Goal: Task Accomplishment & Management: Use online tool/utility

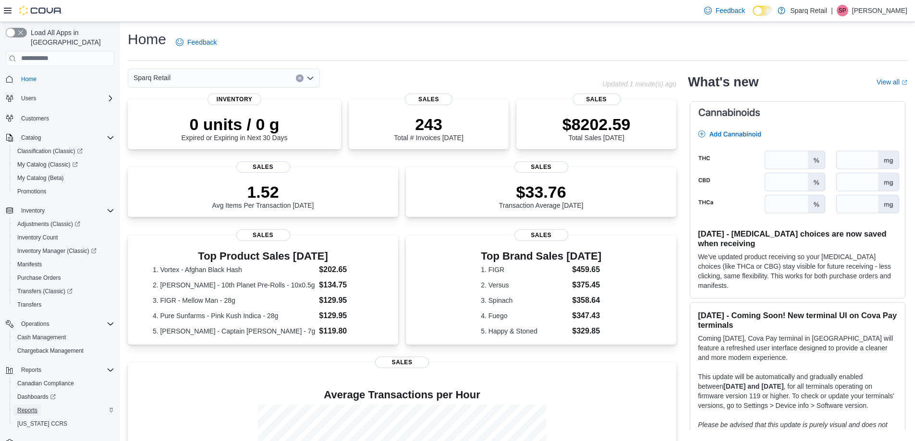
click at [35, 407] on span "Reports" at bounding box center [27, 411] width 20 height 8
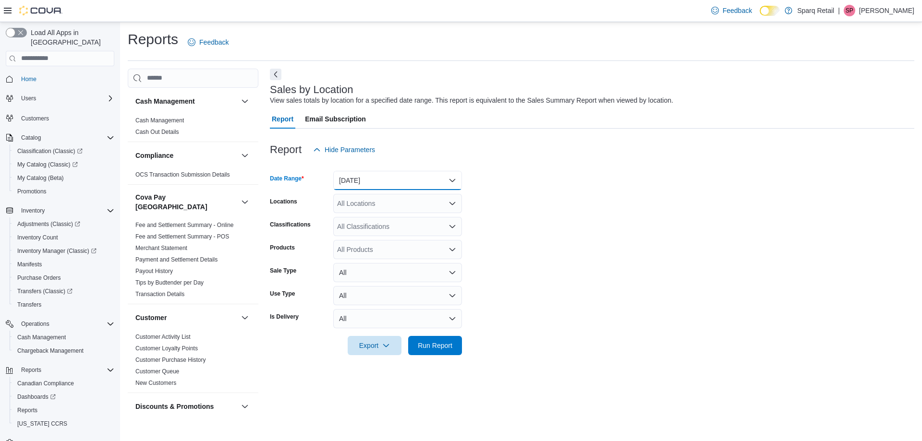
click at [393, 181] on button "[DATE]" at bounding box center [397, 180] width 129 height 19
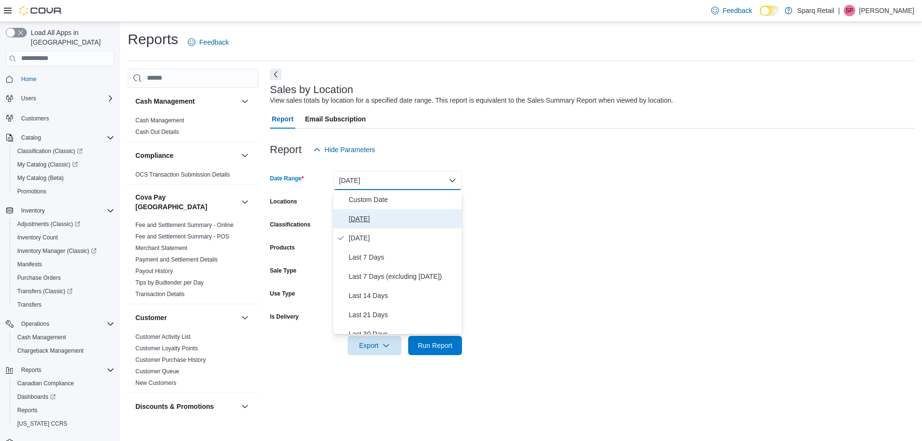
click at [387, 220] on span "[DATE]" at bounding box center [403, 219] width 109 height 12
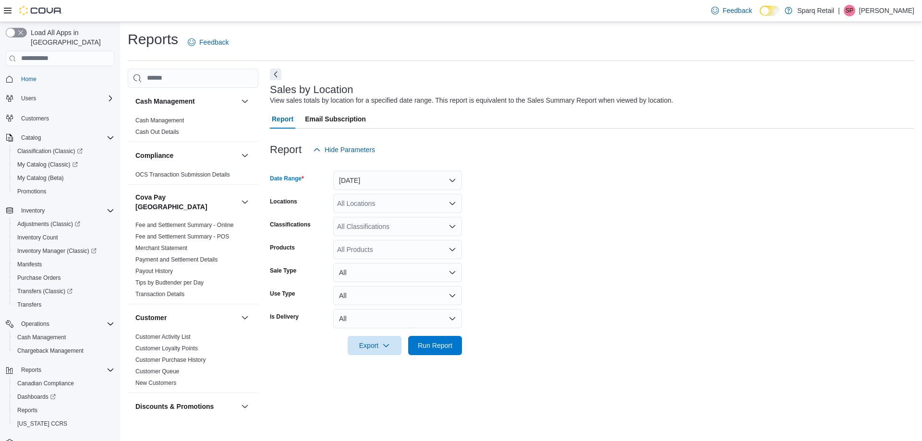
click at [436, 355] on div at bounding box center [592, 361] width 644 height 12
click at [439, 343] on span "Run Report" at bounding box center [435, 345] width 35 height 10
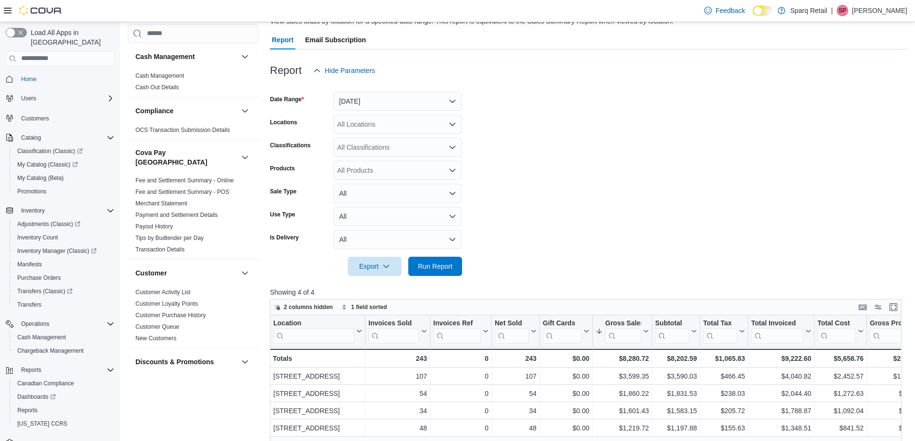
scroll to position [73, 0]
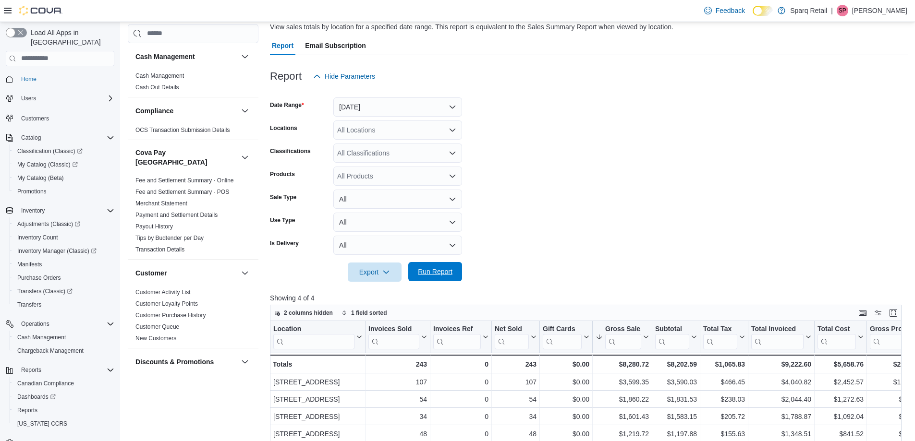
click at [430, 267] on span "Run Report" at bounding box center [435, 272] width 35 height 10
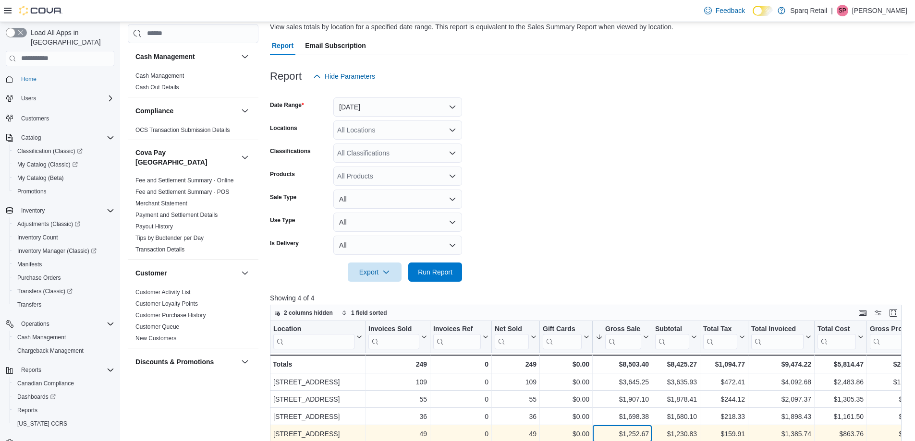
click at [628, 429] on div "$1,252.67" at bounding box center [621, 434] width 53 height 12
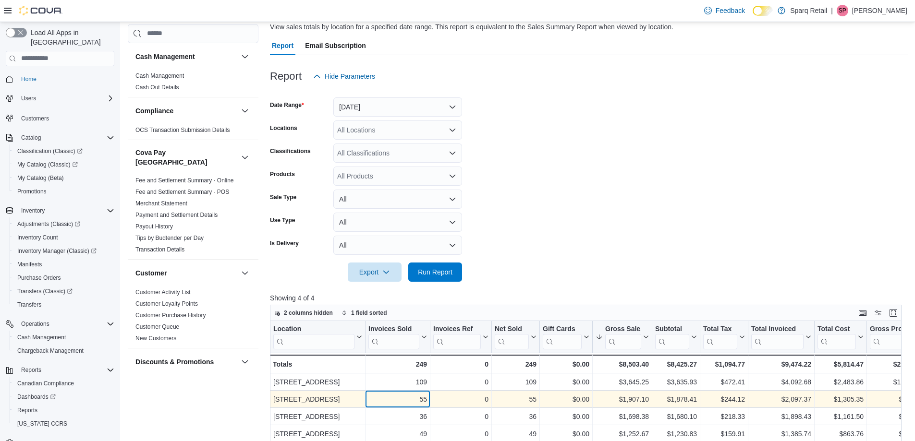
click at [421, 403] on div "55" at bounding box center [397, 400] width 59 height 12
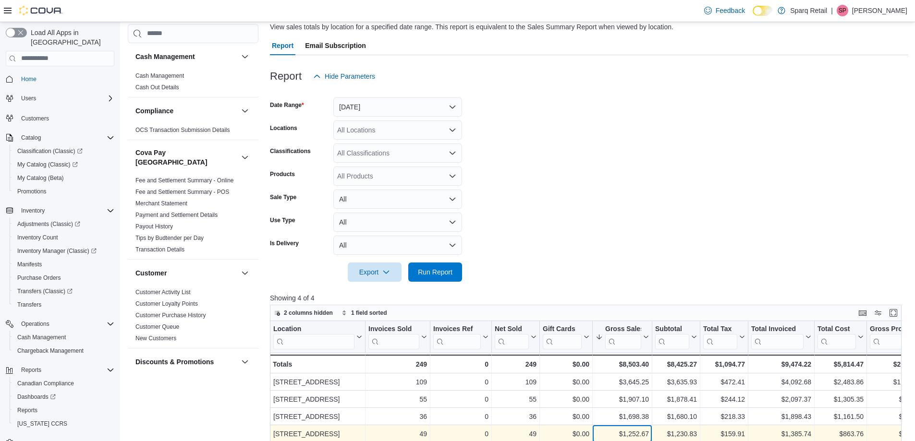
click at [628, 429] on div "$1,252.67" at bounding box center [621, 434] width 53 height 12
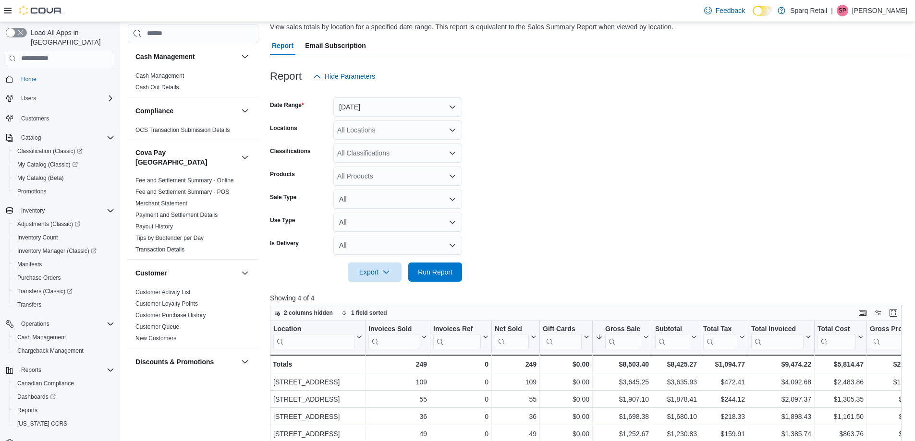
click at [629, 250] on form "Date Range [DATE] Locations All Locations Classifications All Classifications P…" at bounding box center [589, 184] width 638 height 196
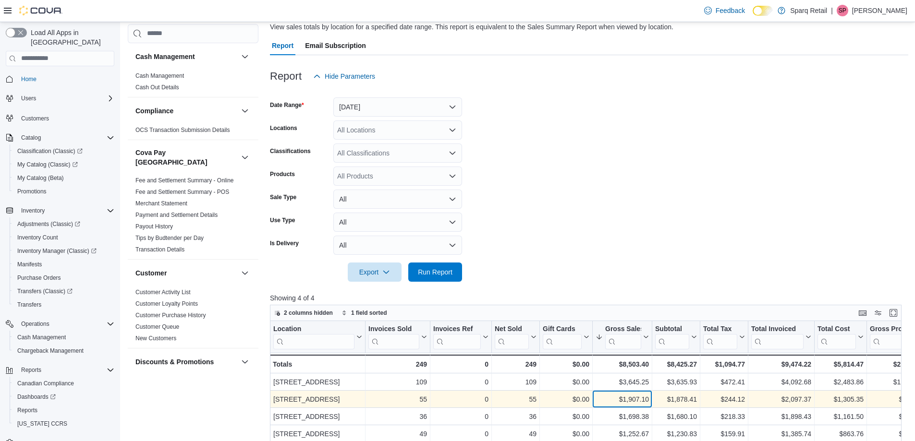
click at [643, 397] on div "$1,907.10" at bounding box center [621, 400] width 53 height 12
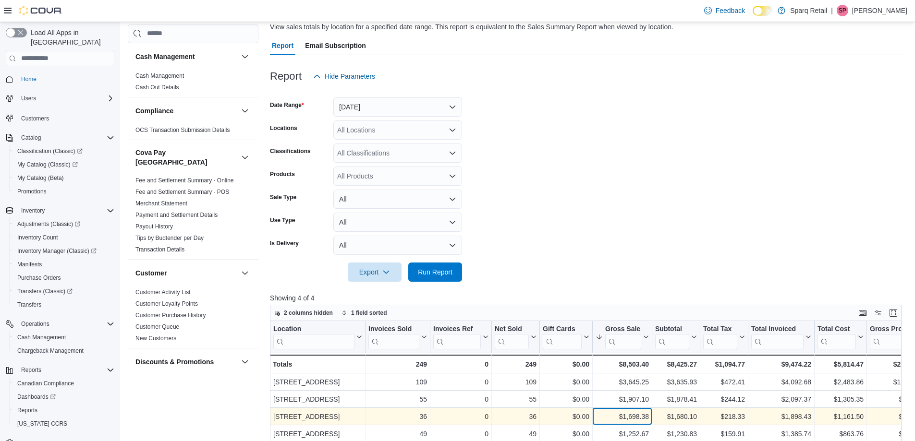
click at [635, 416] on div "$1,698.38" at bounding box center [621, 417] width 53 height 12
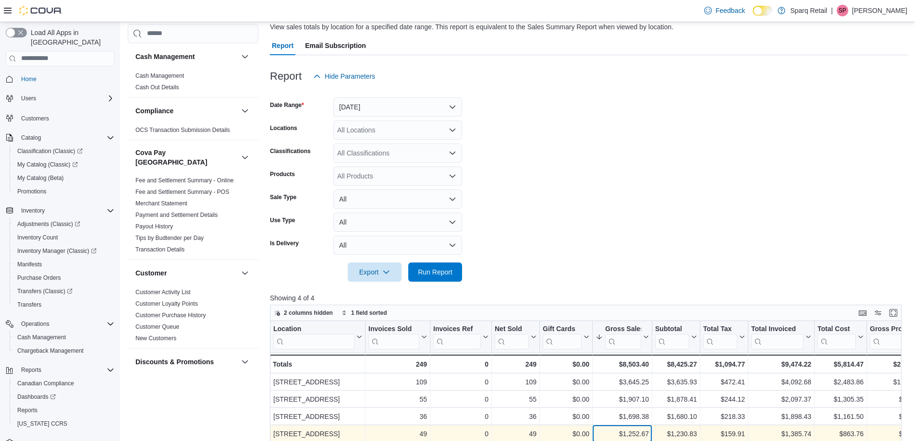
click at [626, 431] on div "$1,252.67" at bounding box center [621, 434] width 53 height 12
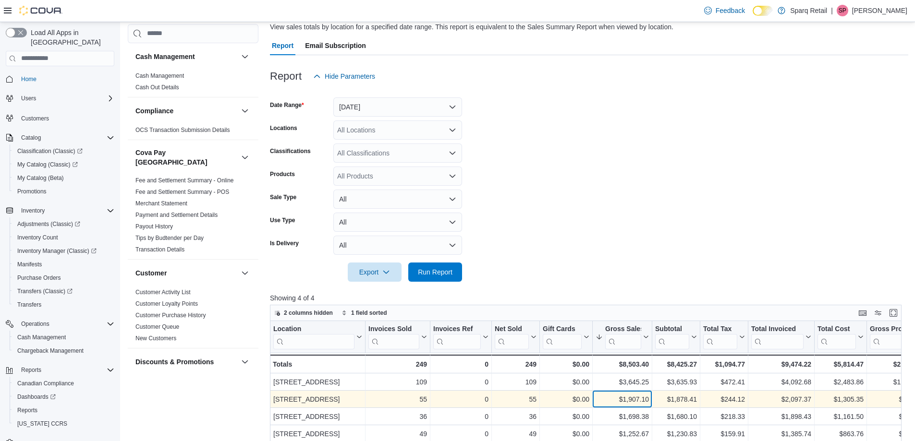
click at [627, 392] on div "$1,907.10 - Gross Sales, column 6, row 2" at bounding box center [622, 399] width 60 height 17
click at [630, 402] on div "$1,907.10" at bounding box center [621, 400] width 53 height 12
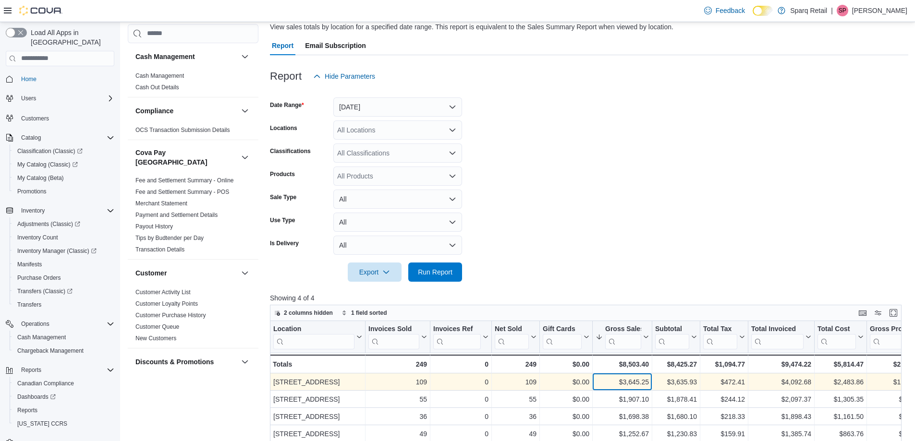
click at [632, 389] on div "$3,645.25 - Gross Sales, column 6, row 1" at bounding box center [622, 382] width 60 height 17
click at [630, 381] on div "$3,645.25" at bounding box center [621, 382] width 53 height 12
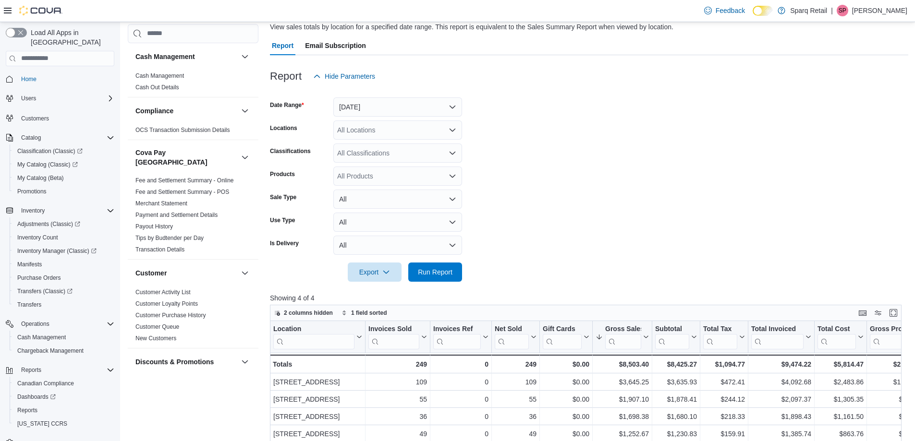
click at [580, 291] on div at bounding box center [589, 288] width 638 height 12
